Goal: Task Accomplishment & Management: Use online tool/utility

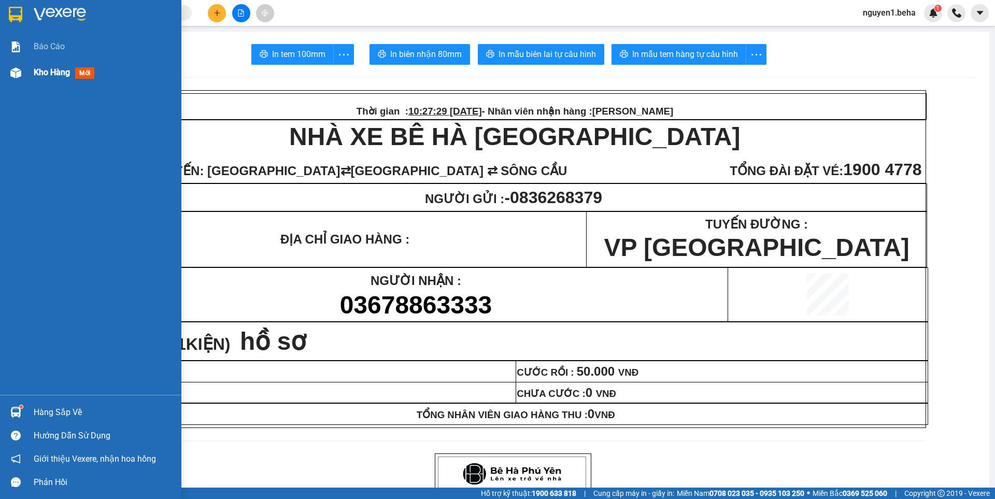
click at [19, 73] on img at bounding box center [15, 72] width 11 height 11
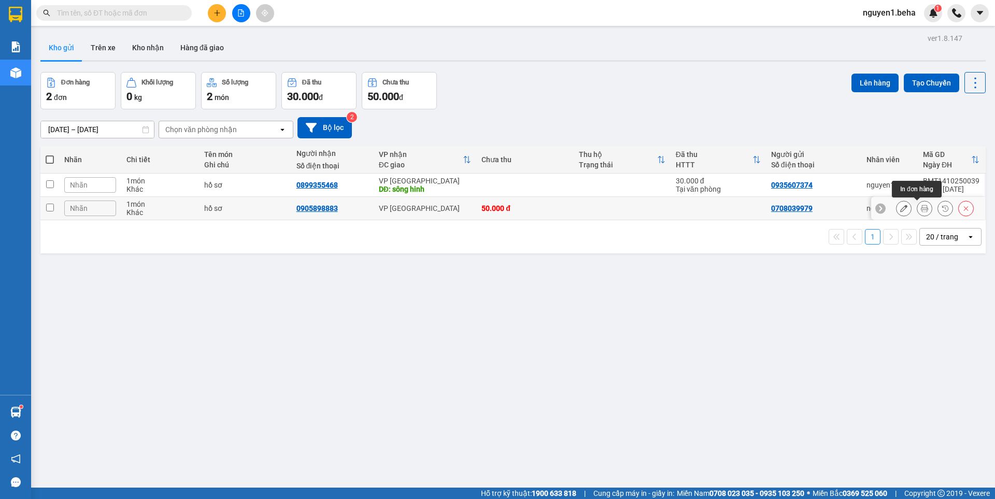
click at [921, 208] on icon at bounding box center [924, 208] width 7 height 7
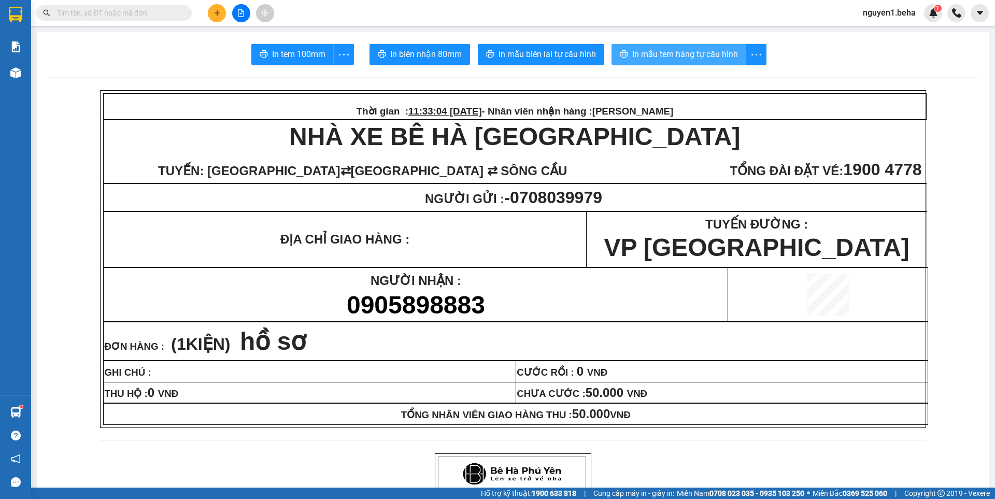
click at [709, 55] on span "In mẫu tem hàng tự cấu hình" at bounding box center [685, 54] width 106 height 13
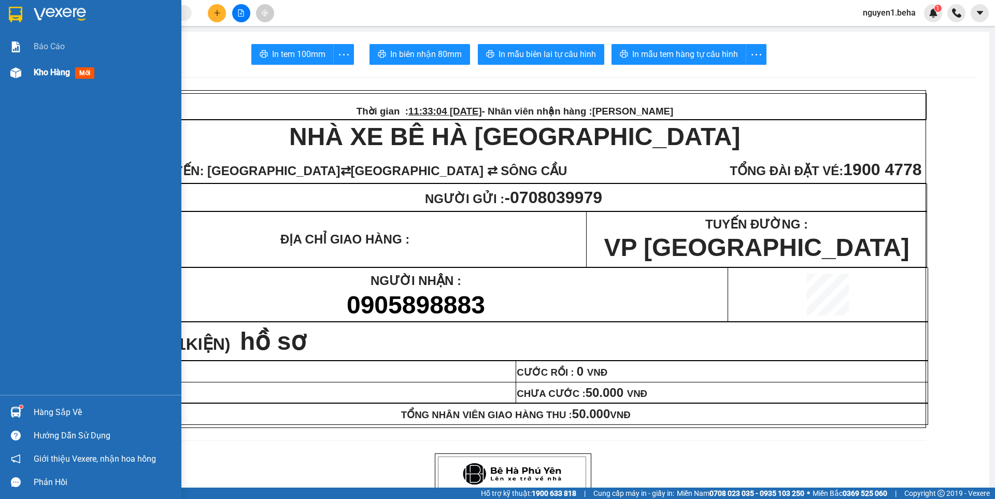
click at [10, 68] on img at bounding box center [15, 72] width 11 height 11
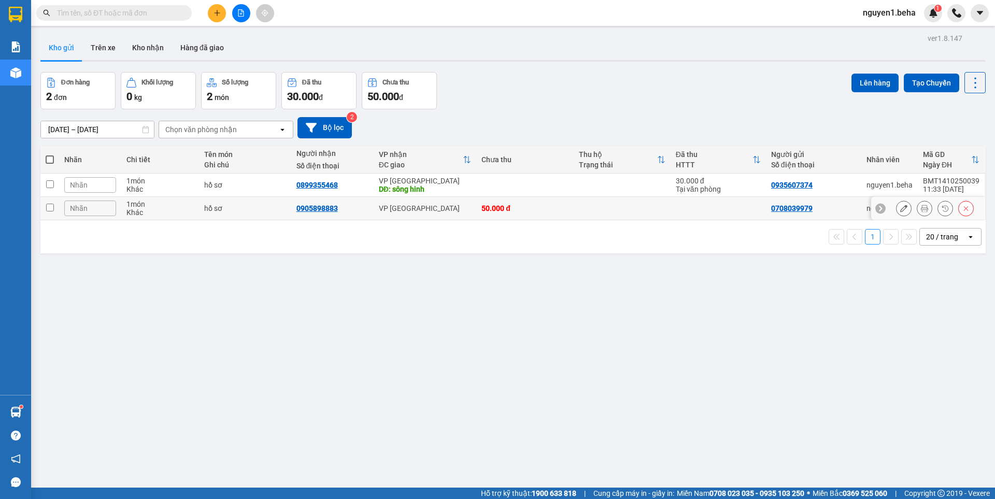
click at [91, 207] on div "Nhãn" at bounding box center [90, 208] width 52 height 16
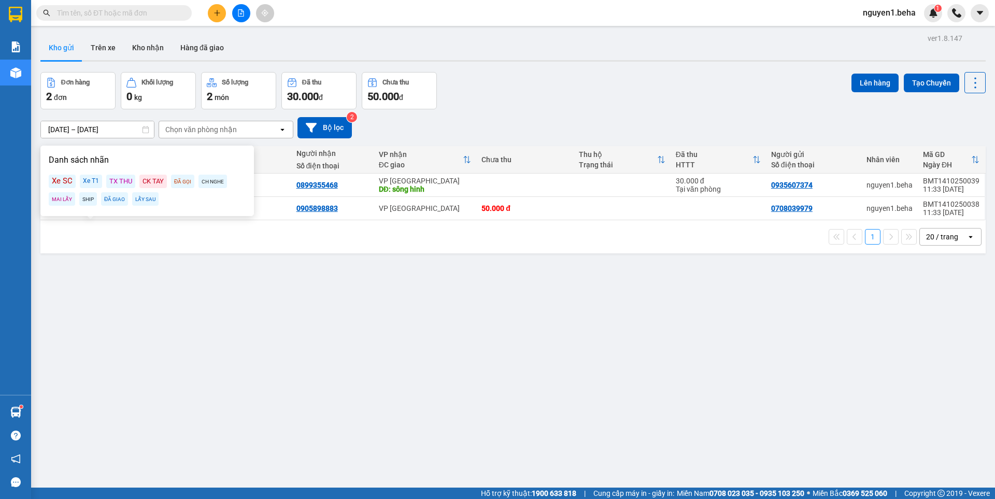
click at [147, 198] on div "LẤY SAU" at bounding box center [145, 198] width 26 height 13
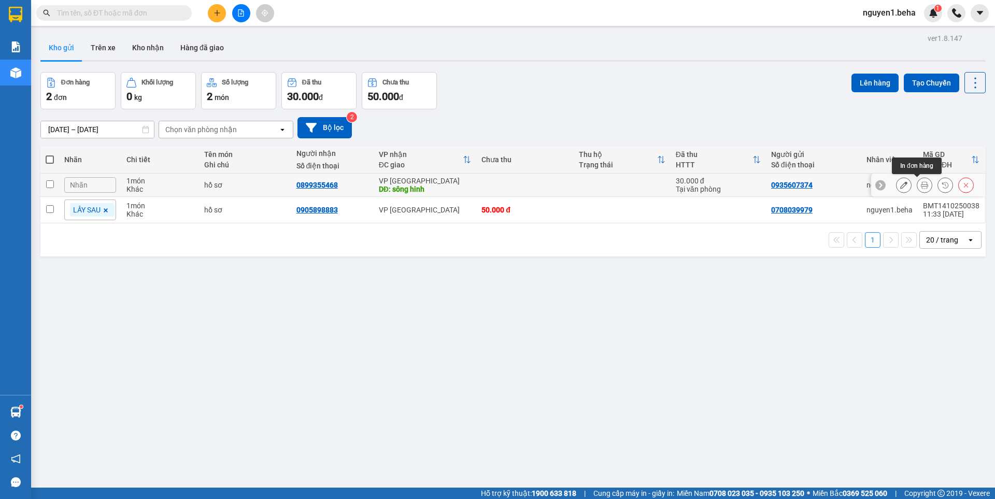
click at [921, 186] on icon at bounding box center [924, 184] width 7 height 7
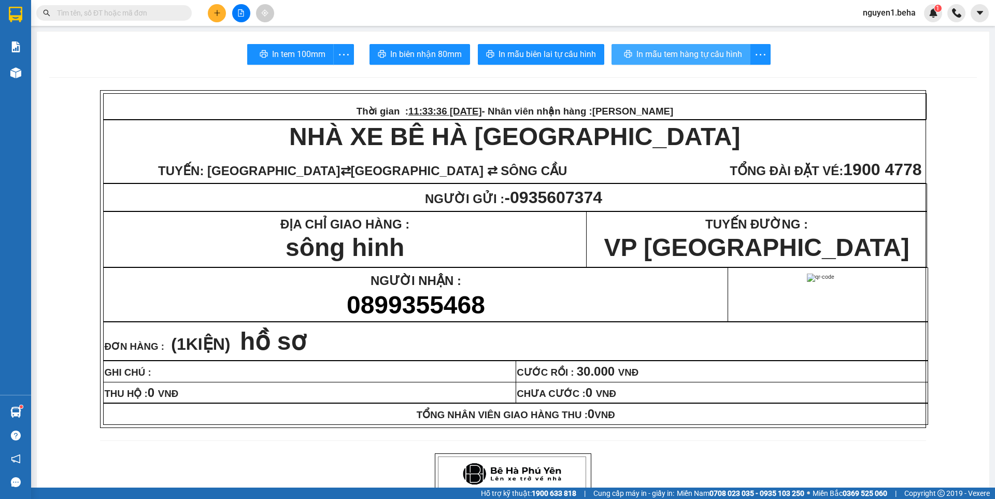
click at [727, 59] on span "In mẫu tem hàng tự cấu hình" at bounding box center [689, 54] width 106 height 13
